Goal: Task Accomplishment & Management: Use online tool/utility

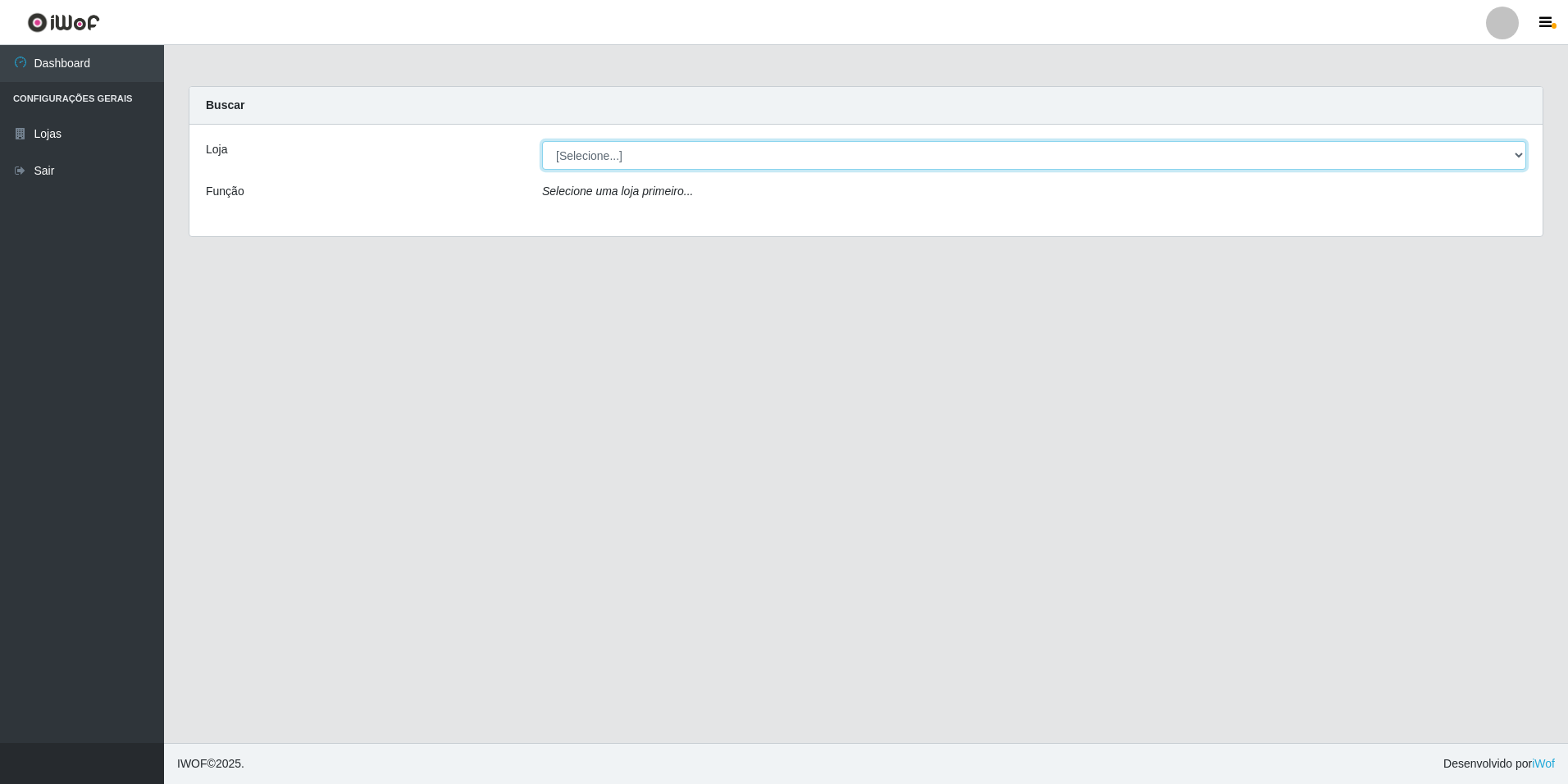
click at [1523, 153] on select "[Selecione...] [GEOGRAPHIC_DATA] - [GEOGRAPHIC_DATA]" at bounding box center [1034, 155] width 984 height 29
select select "528"
click at [543, 141] on select "[Selecione...] [GEOGRAPHIC_DATA] - [GEOGRAPHIC_DATA]" at bounding box center [1034, 155] width 984 height 29
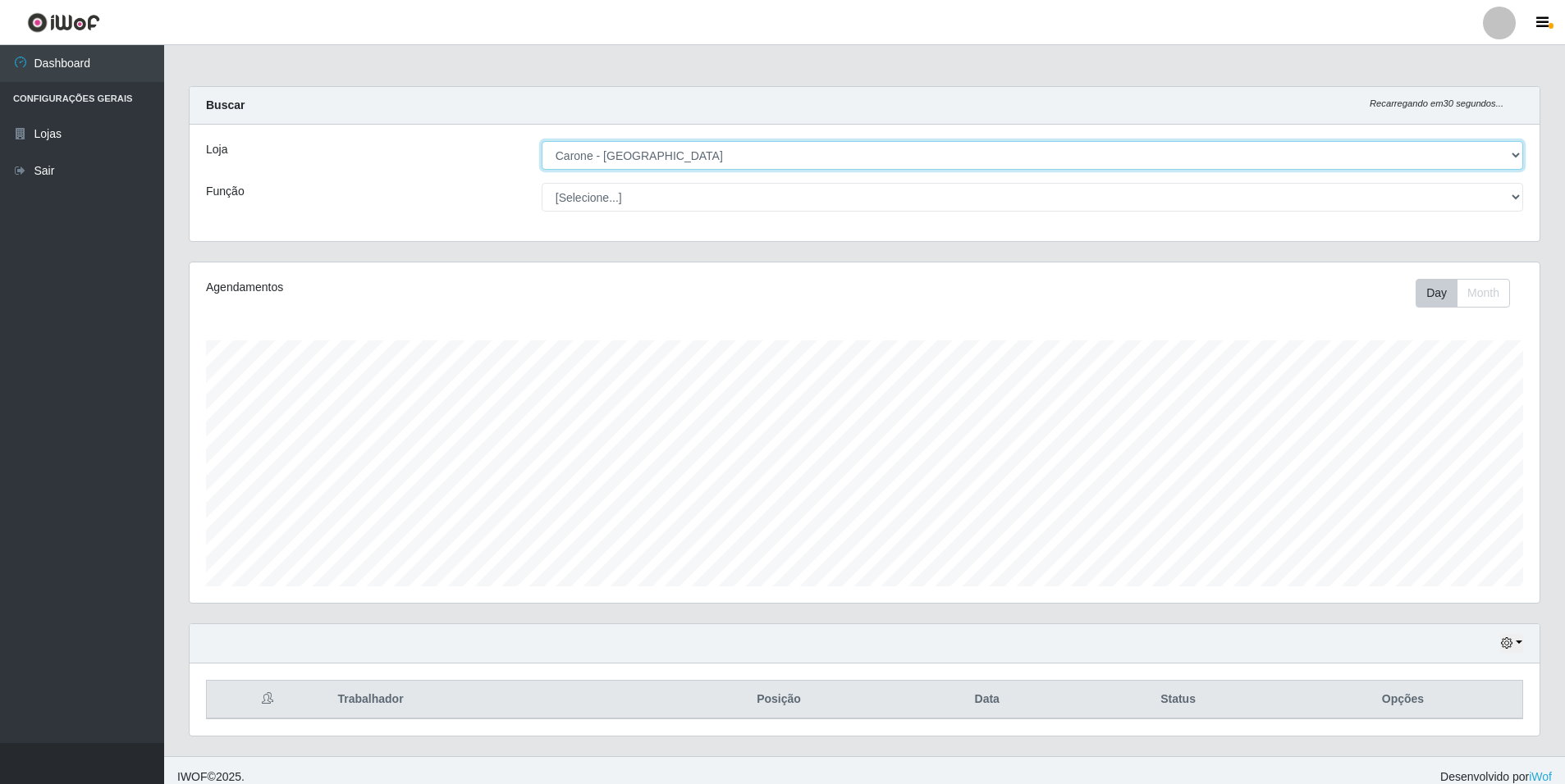
scroll to position [341, 1351]
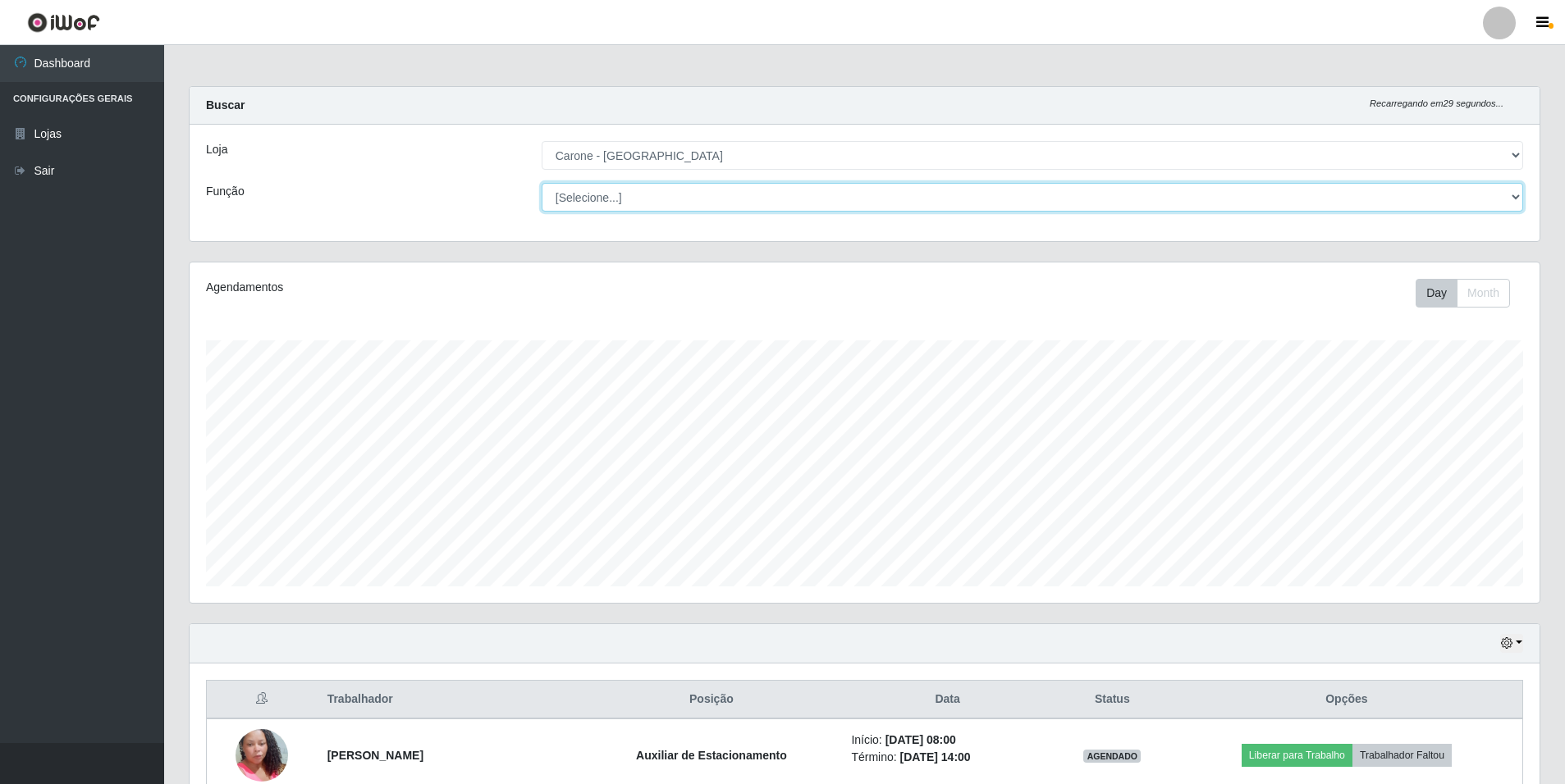
click at [1519, 201] on select "[Selecione...] Auxiliar de Depósito Auxiliar de Depósito + Auxiliar de Depósito…" at bounding box center [1033, 197] width 982 height 29
select select "4"
click at [542, 182] on select "[Selecione...] Auxiliar de Depósito Auxiliar de Depósito + Auxiliar de Depósito…" at bounding box center [1033, 197] width 982 height 29
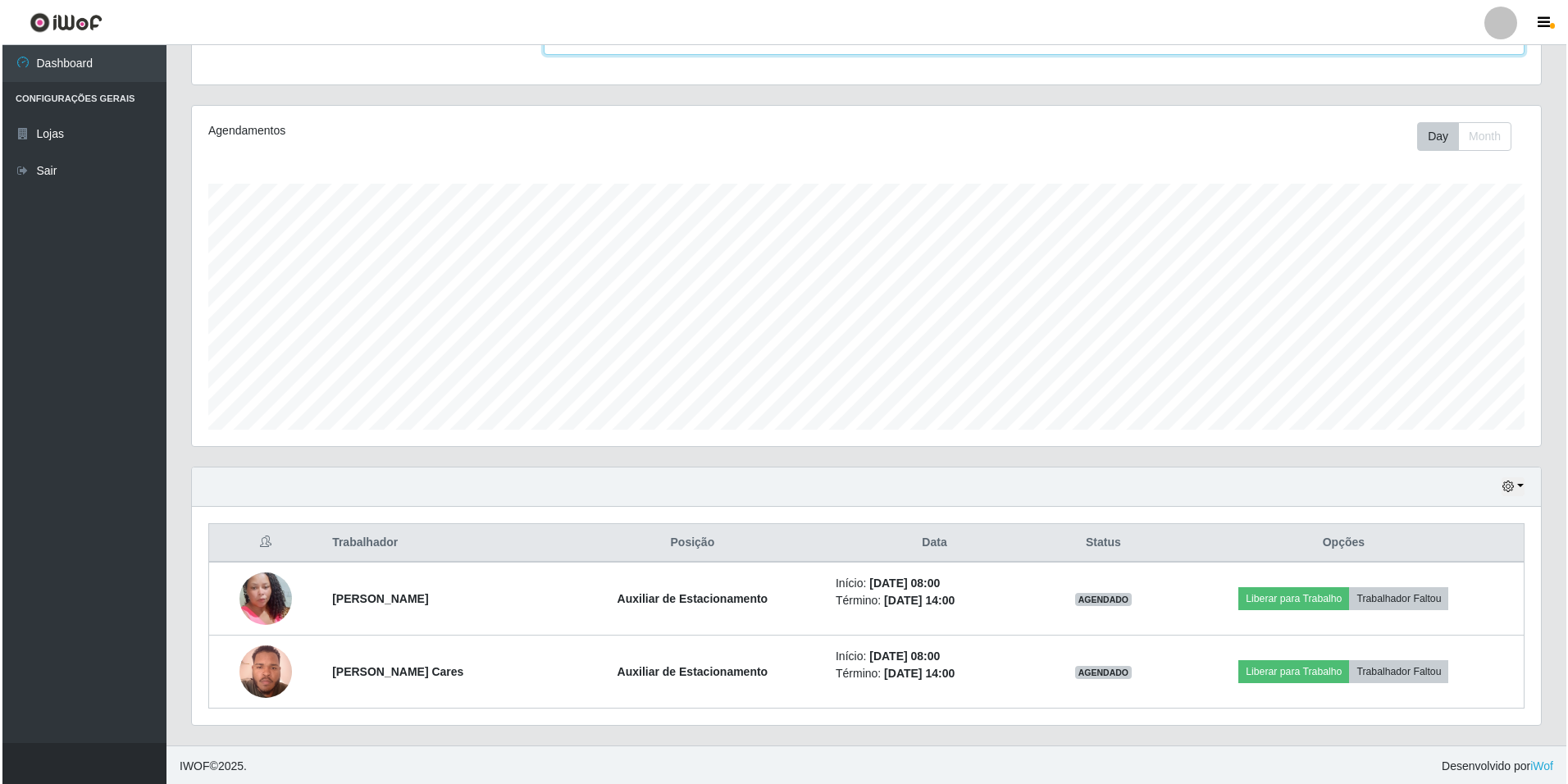
scroll to position [159, 0]
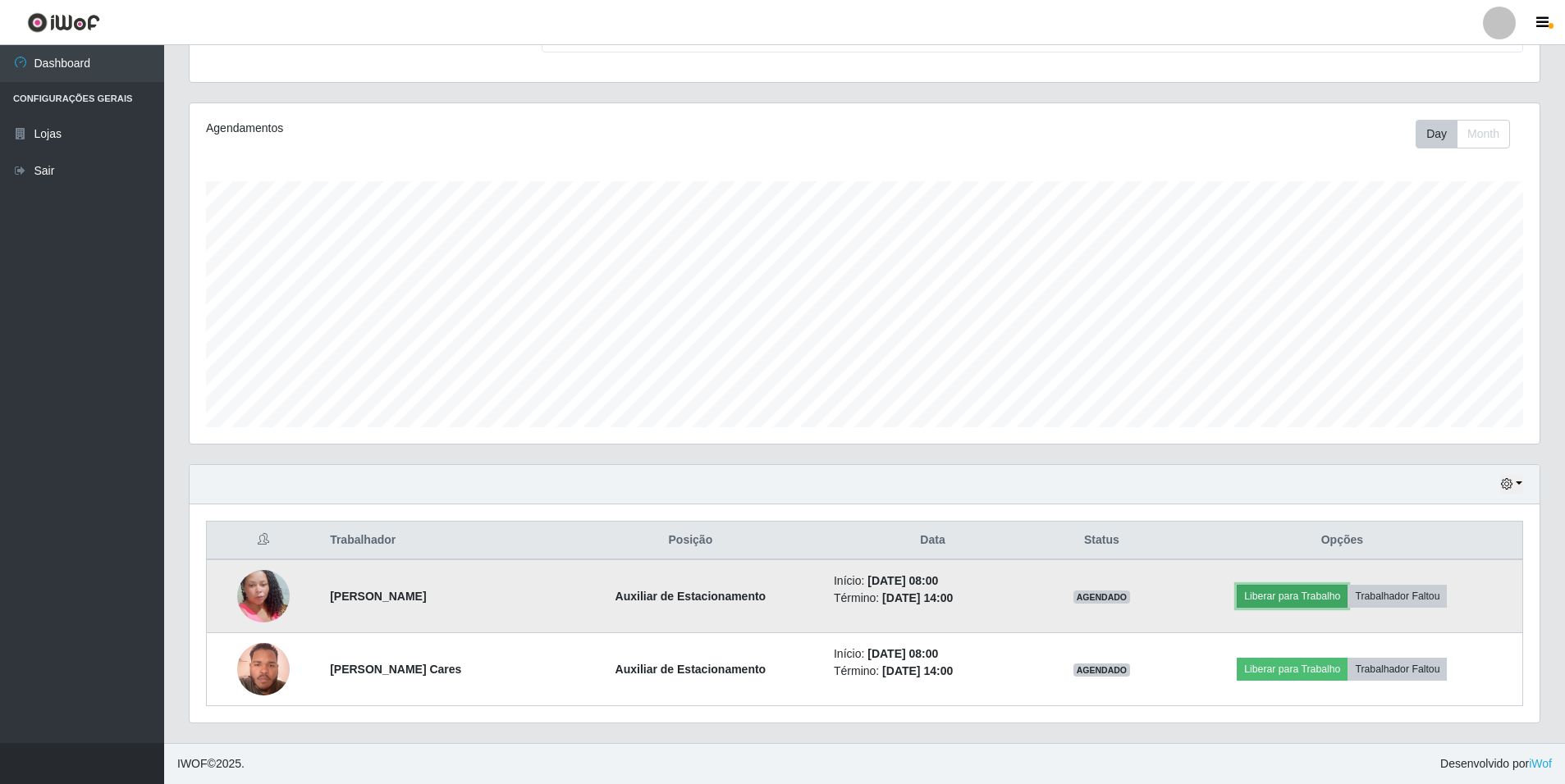
click at [1309, 595] on button "Liberar para Trabalho" at bounding box center [1292, 597] width 111 height 23
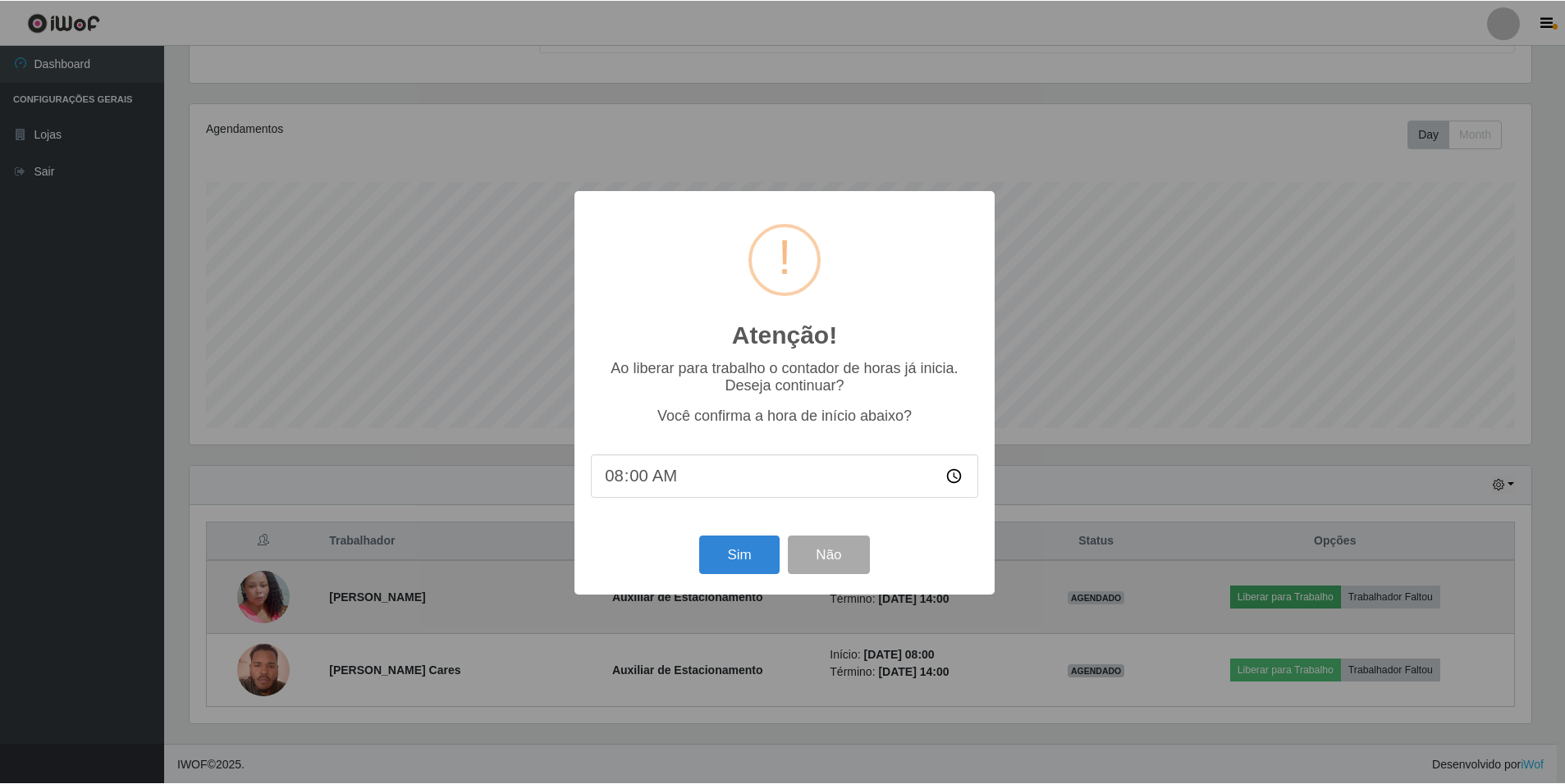
scroll to position [341, 1342]
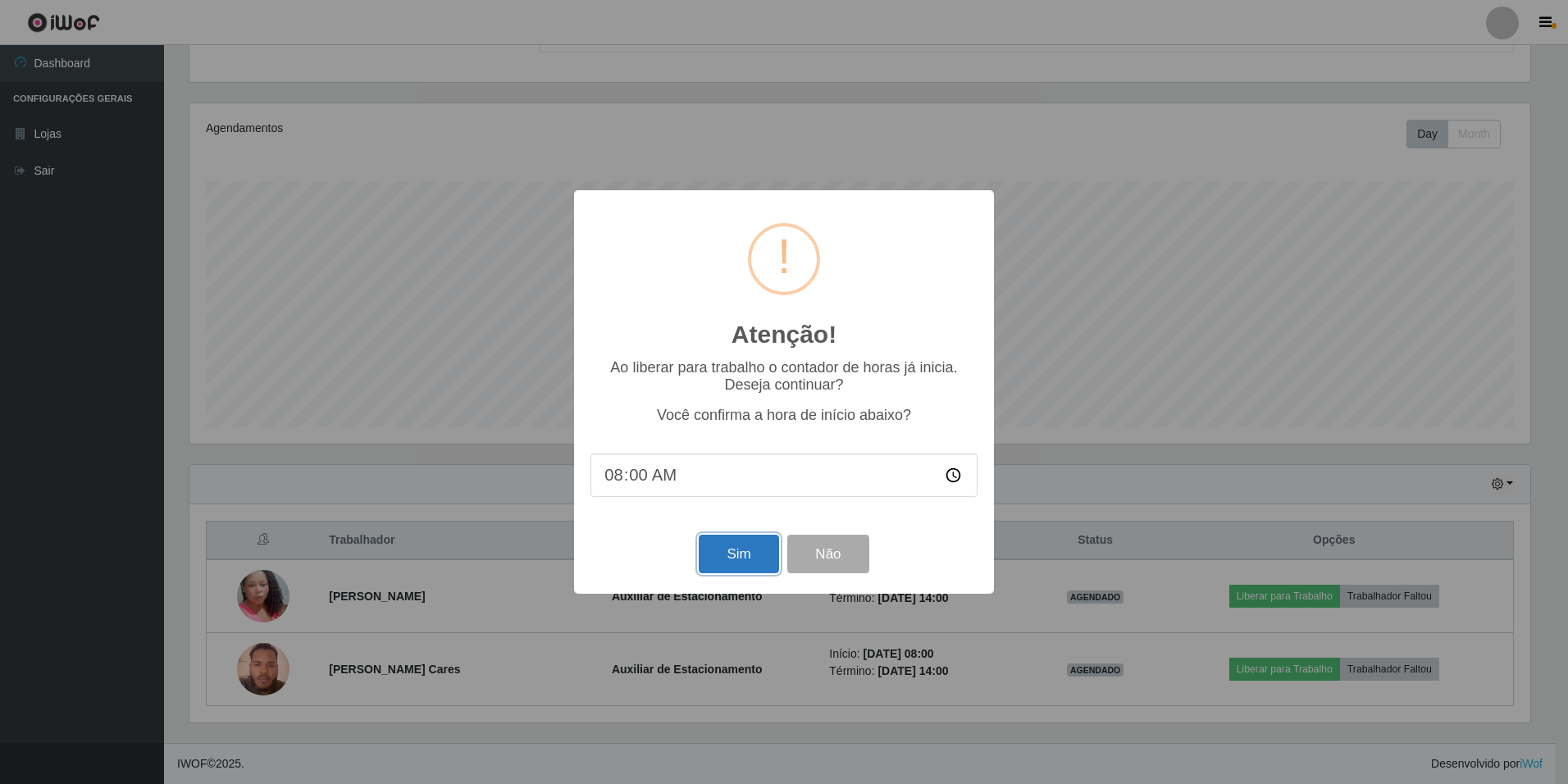
click at [742, 546] on button "Sim" at bounding box center [739, 554] width 79 height 39
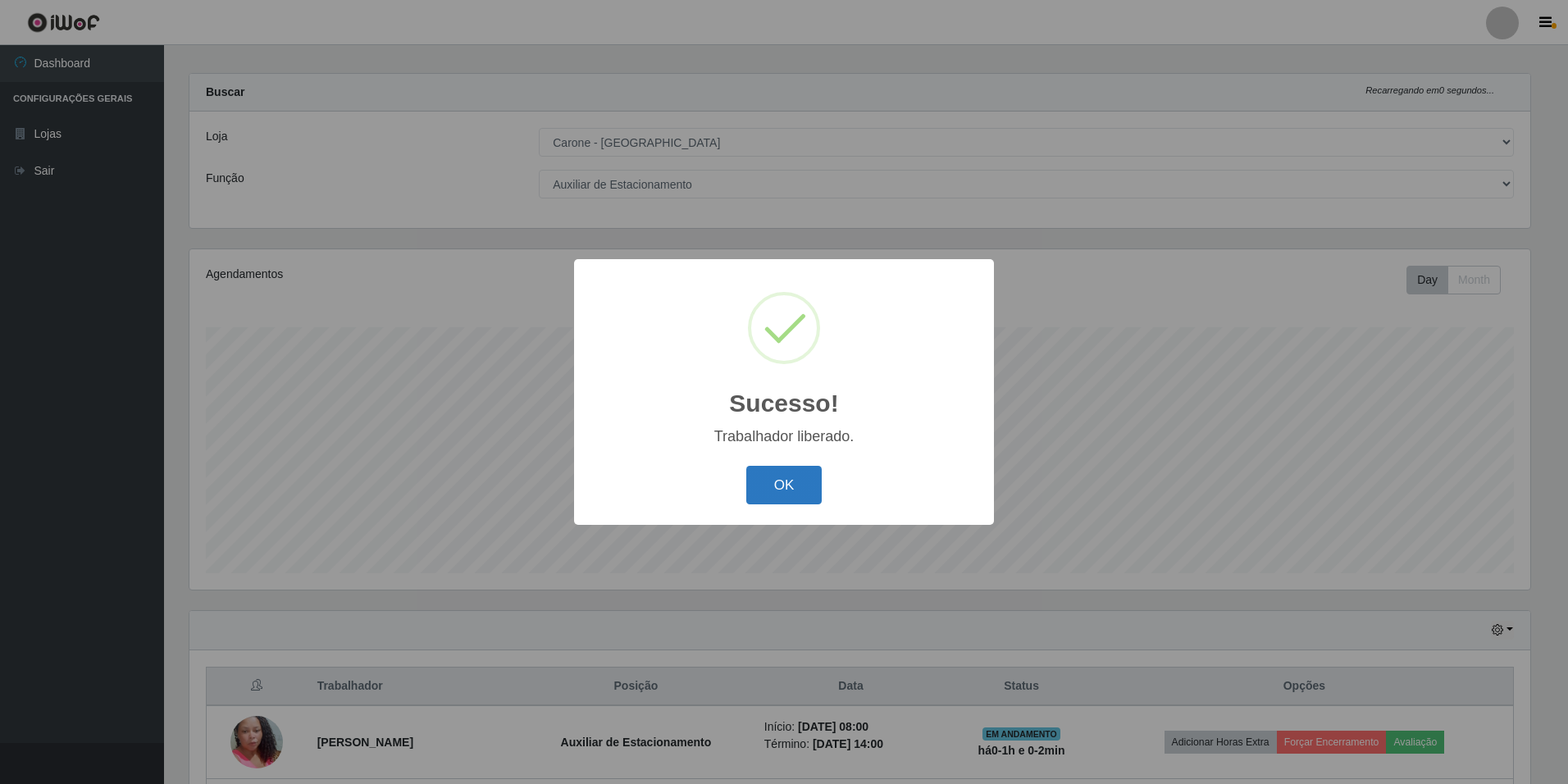
click at [799, 477] on button "OK" at bounding box center [784, 486] width 76 height 39
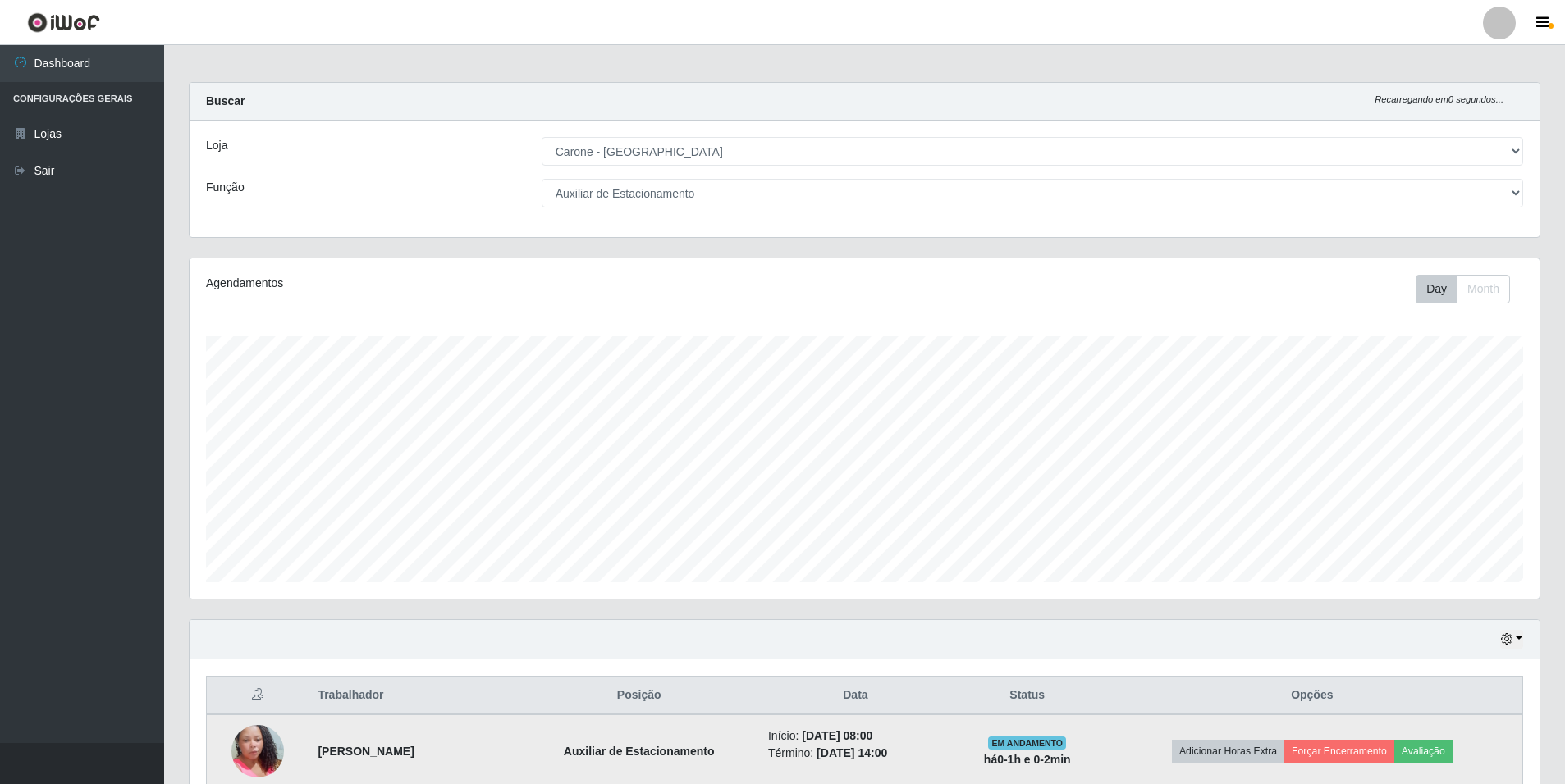
scroll to position [0, 0]
